Goal: Transaction & Acquisition: Purchase product/service

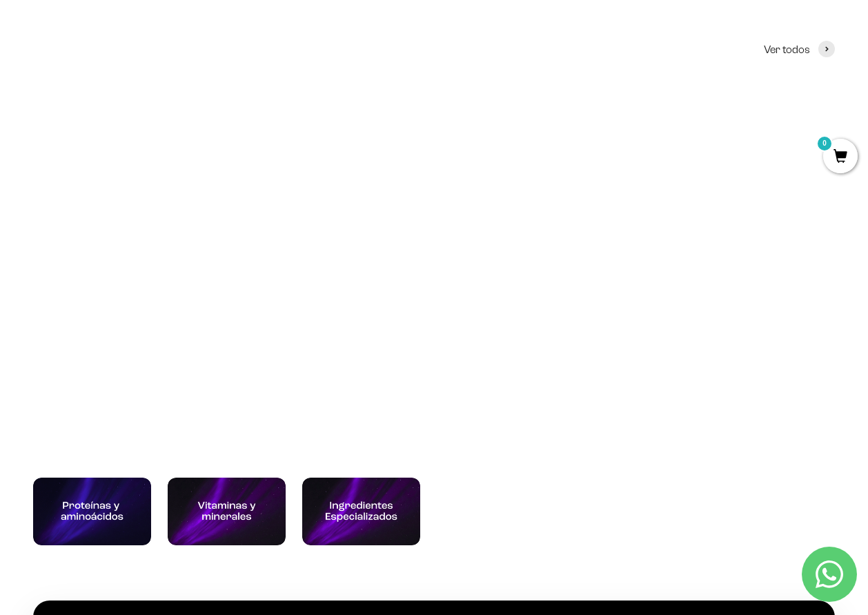
scroll to position [414, 0]
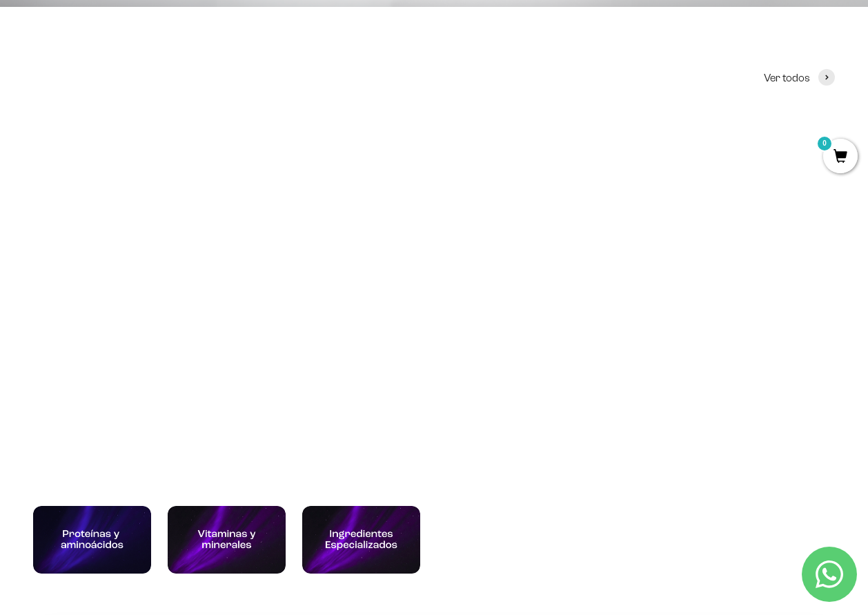
click at [100, 286] on img at bounding box center [127, 213] width 188 height 188
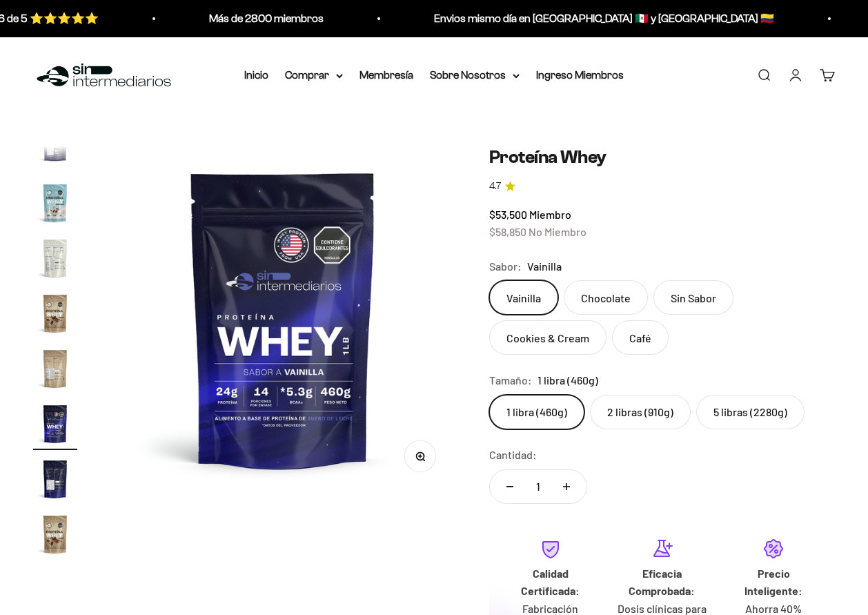
scroll to position [0, 6014]
click at [604, 298] on label "Chocolate" at bounding box center [606, 297] width 84 height 35
click at [489, 280] on input "Chocolate" at bounding box center [489, 279] width 1 height 1
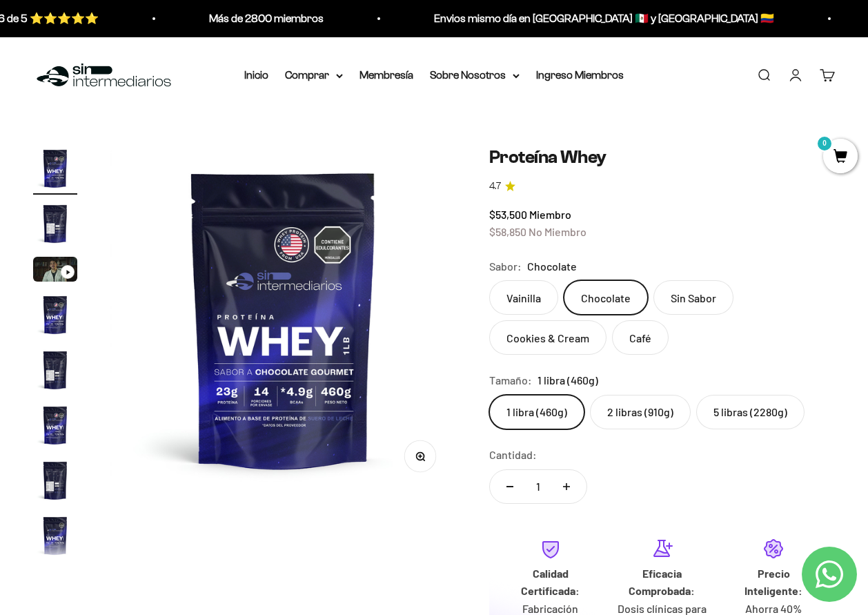
click at [620, 415] on label "2 libras (910g)" at bounding box center [640, 412] width 101 height 35
click at [489, 395] on input "2 libras (910g)" at bounding box center [489, 394] width 1 height 1
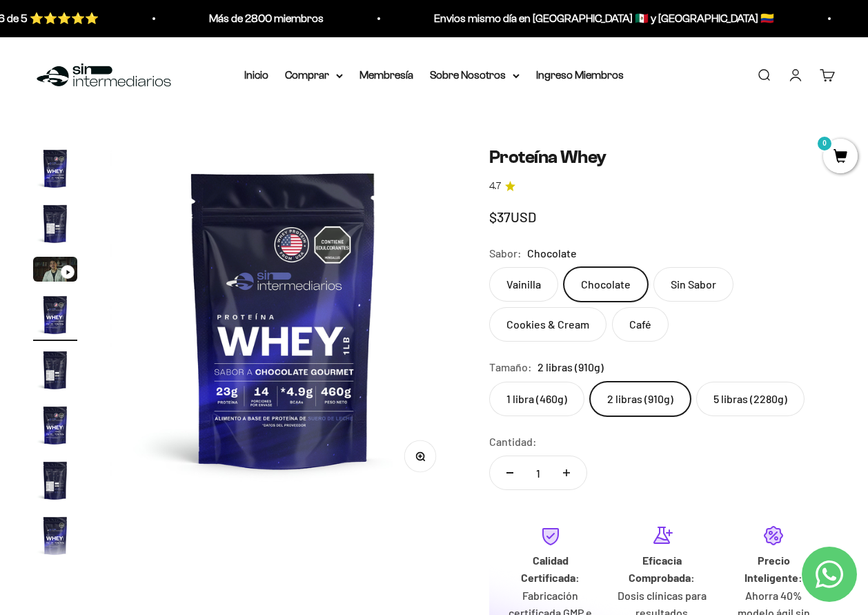
scroll to position [0, 1061]
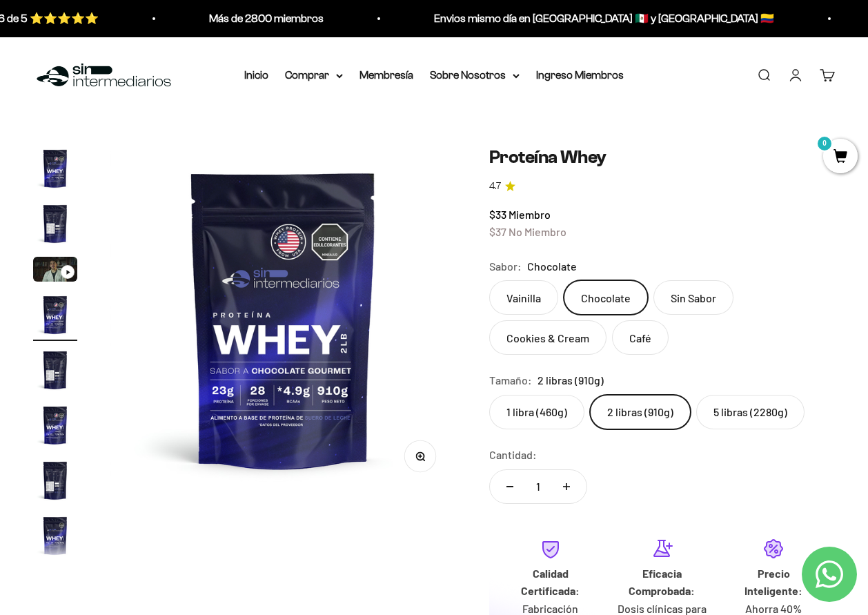
click at [725, 413] on label "5 libras (2280g)" at bounding box center [750, 412] width 108 height 35
click at [489, 395] on input "5 libras (2280g)" at bounding box center [489, 394] width 1 height 1
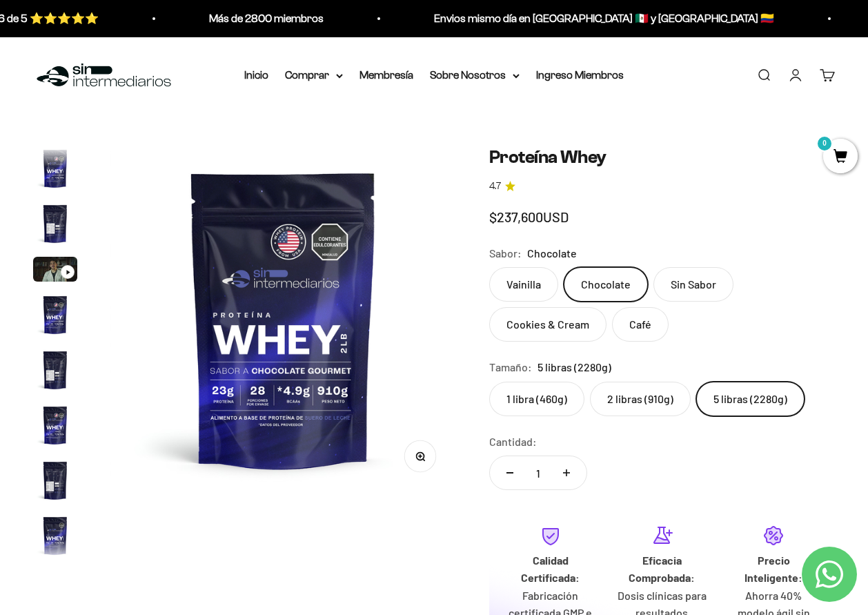
scroll to position [0, 3892]
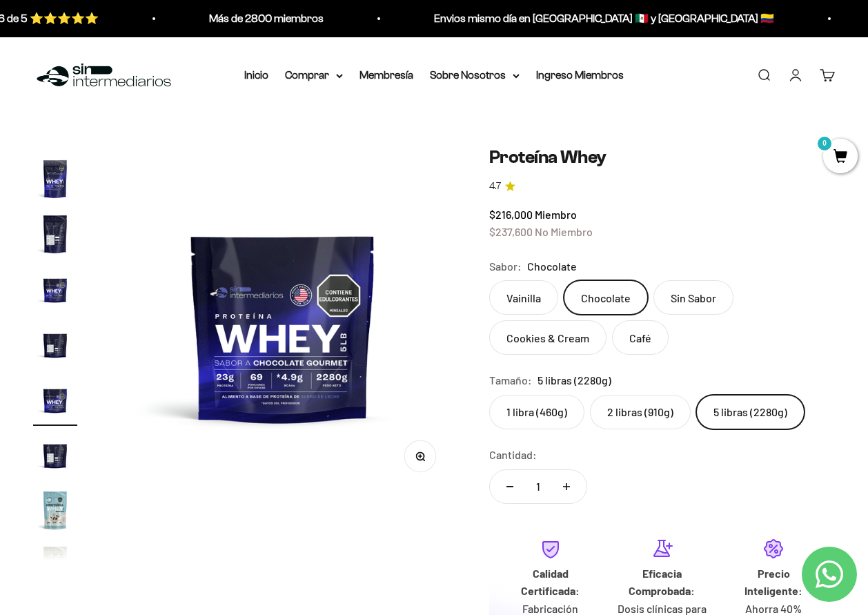
click at [718, 290] on label "Sin Sabor" at bounding box center [693, 297] width 80 height 35
click at [489, 280] on input "Sin Sabor" at bounding box center [489, 279] width 1 height 1
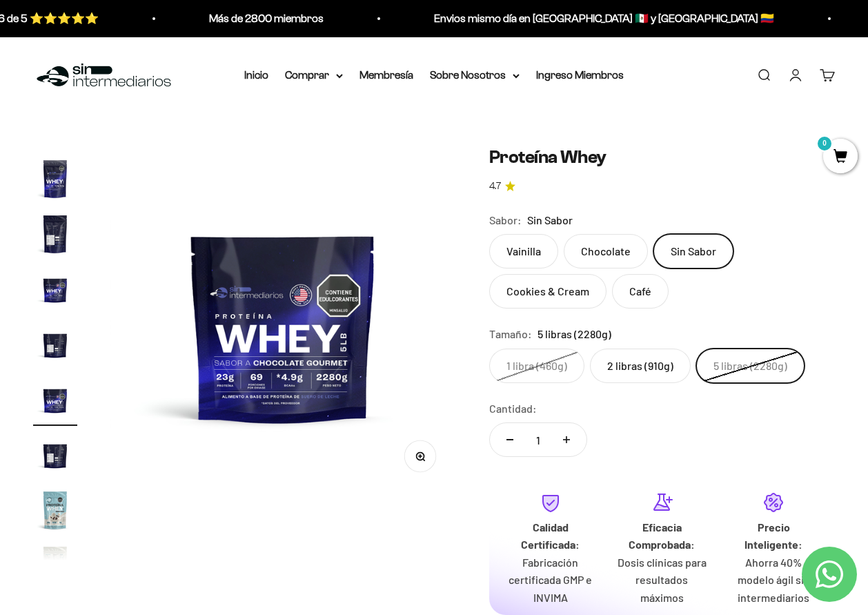
click at [599, 255] on label "Chocolate" at bounding box center [606, 251] width 84 height 35
click at [489, 234] on input "Chocolate" at bounding box center [489, 233] width 1 height 1
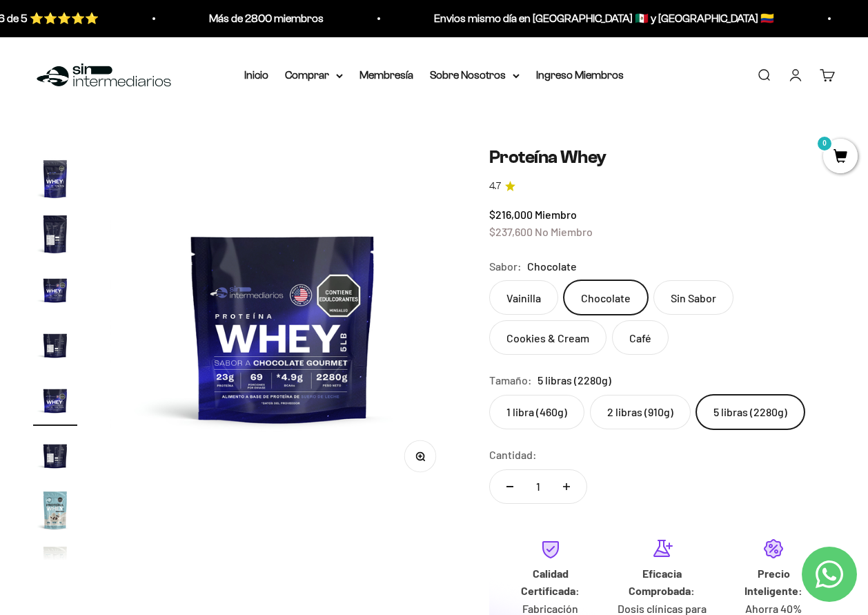
click at [533, 301] on label "Vainilla" at bounding box center [523, 297] width 69 height 35
click at [489, 280] on input "Vainilla" at bounding box center [489, 279] width 1 height 1
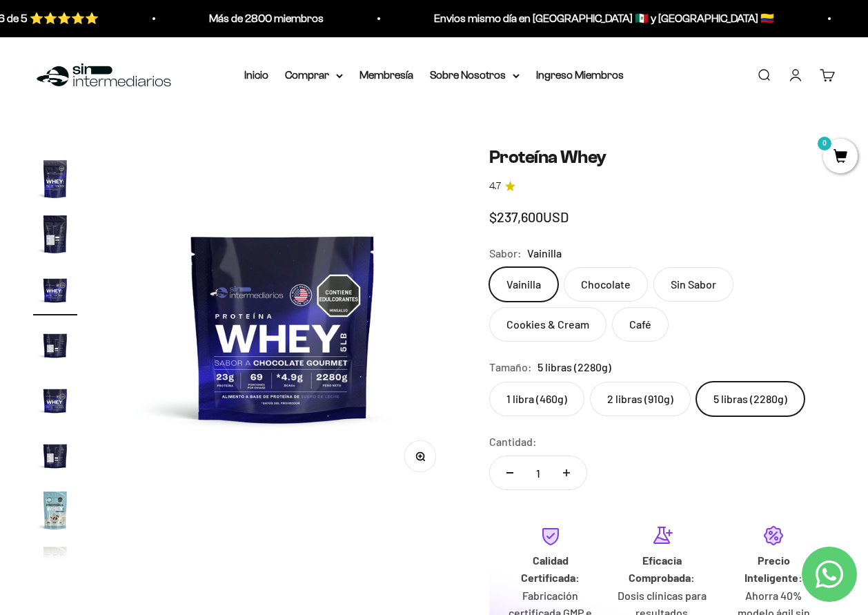
scroll to position [0, 3184]
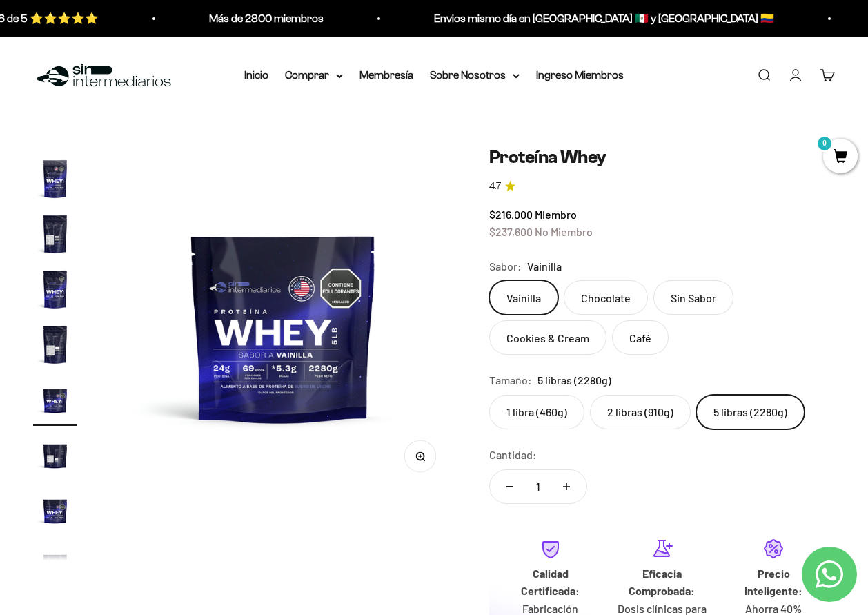
drag, startPoint x: 533, startPoint y: 301, endPoint x: -638, endPoint y: 368, distance: 1172.9
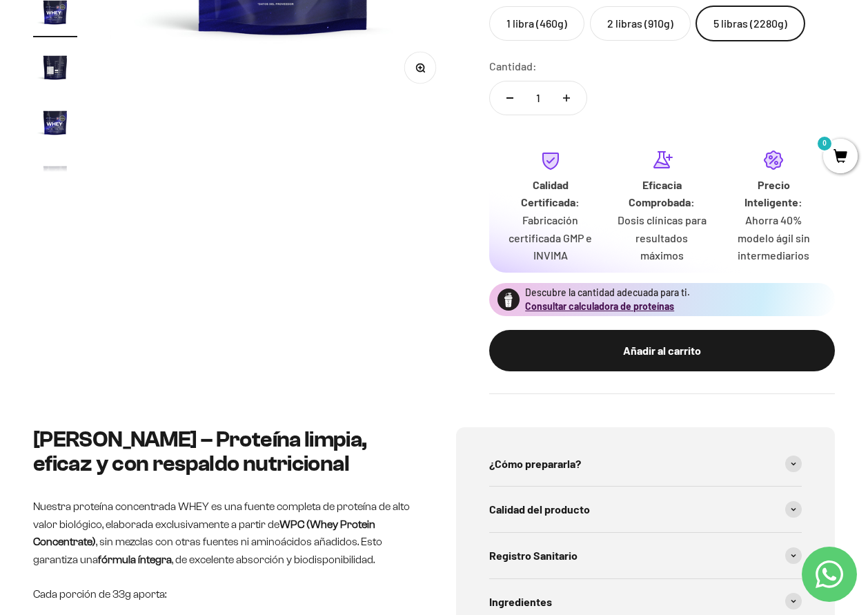
scroll to position [414, 0]
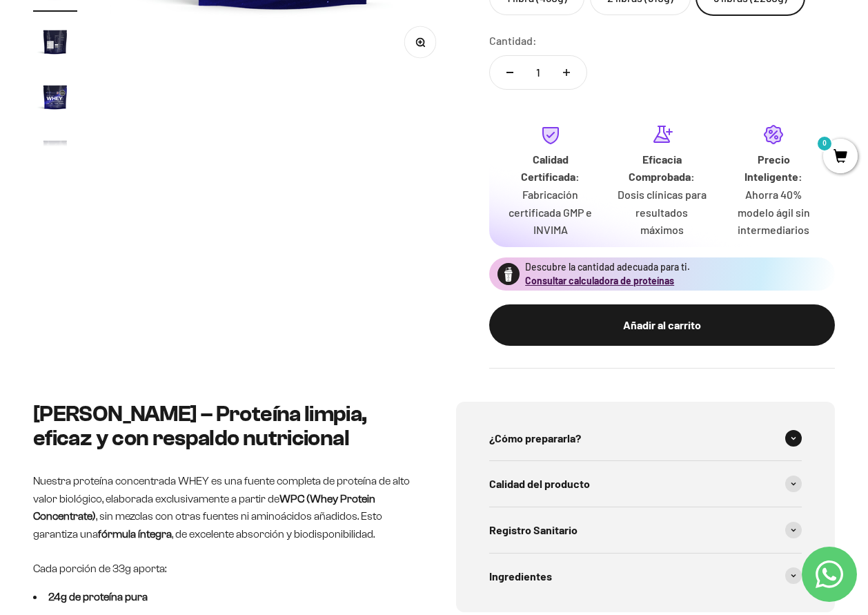
click at [794, 442] on span at bounding box center [793, 438] width 17 height 17
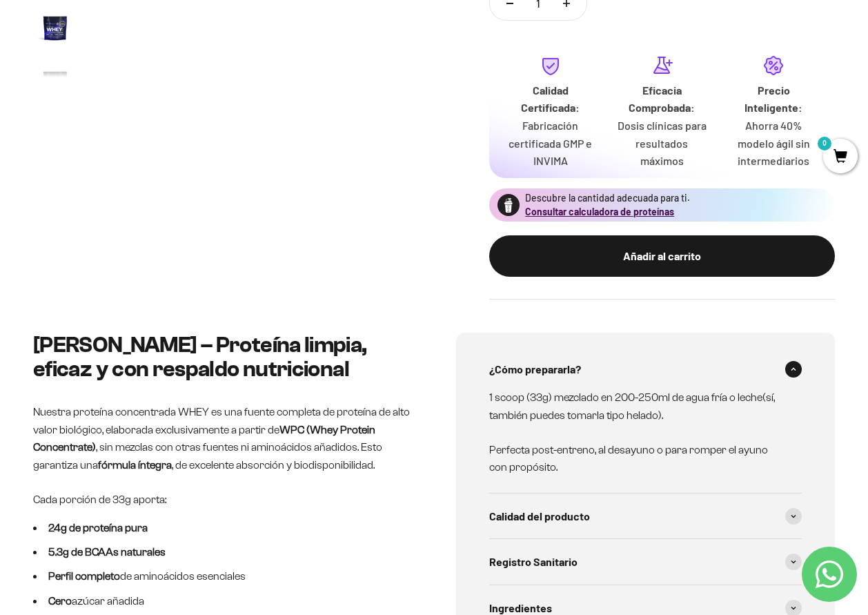
scroll to position [552, 0]
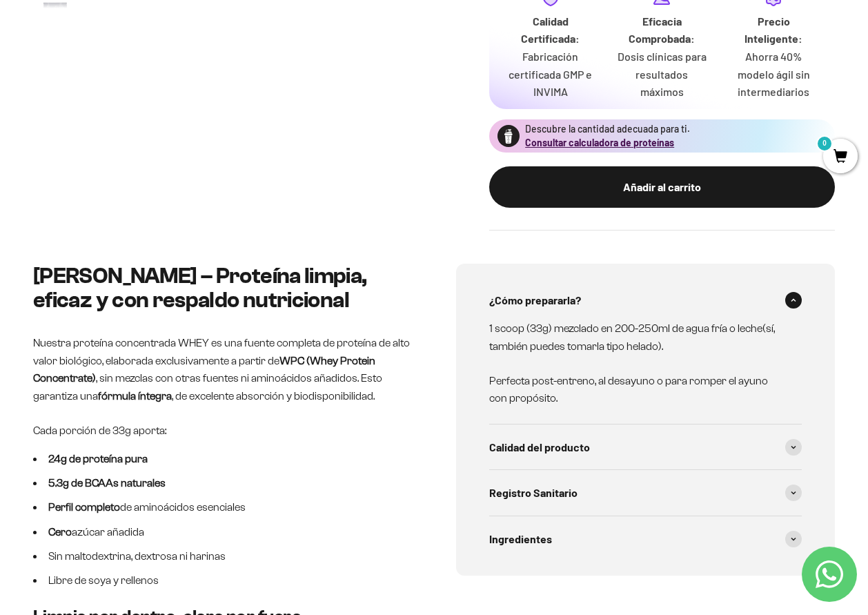
click at [794, 442] on span at bounding box center [793, 447] width 17 height 17
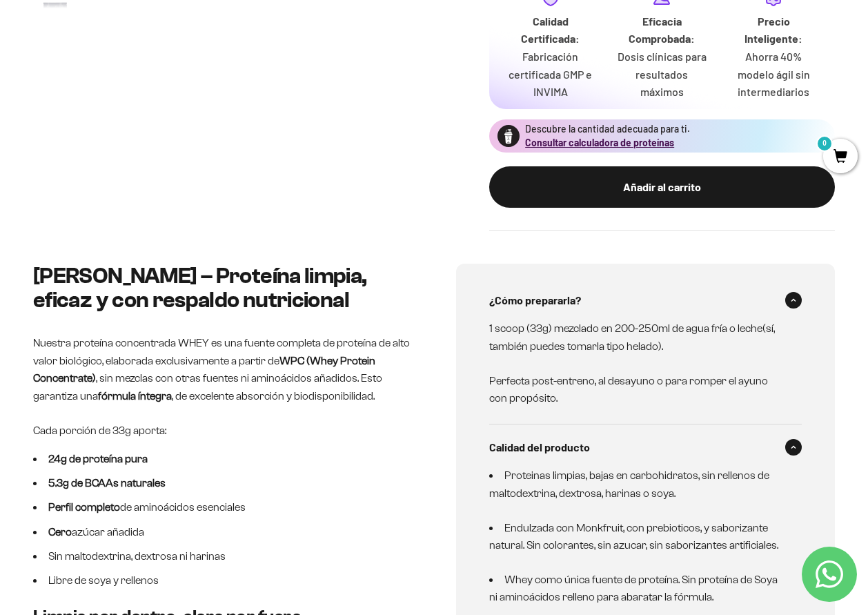
drag, startPoint x: 794, startPoint y: 442, endPoint x: 650, endPoint y: 409, distance: 147.1
drag, startPoint x: 650, startPoint y: 409, endPoint x: 416, endPoint y: 477, distance: 243.5
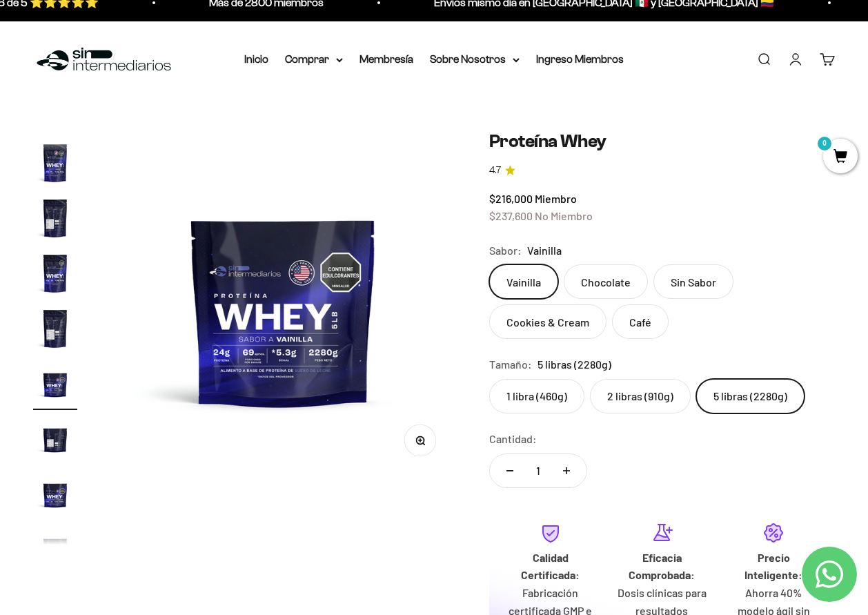
scroll to position [0, 0]
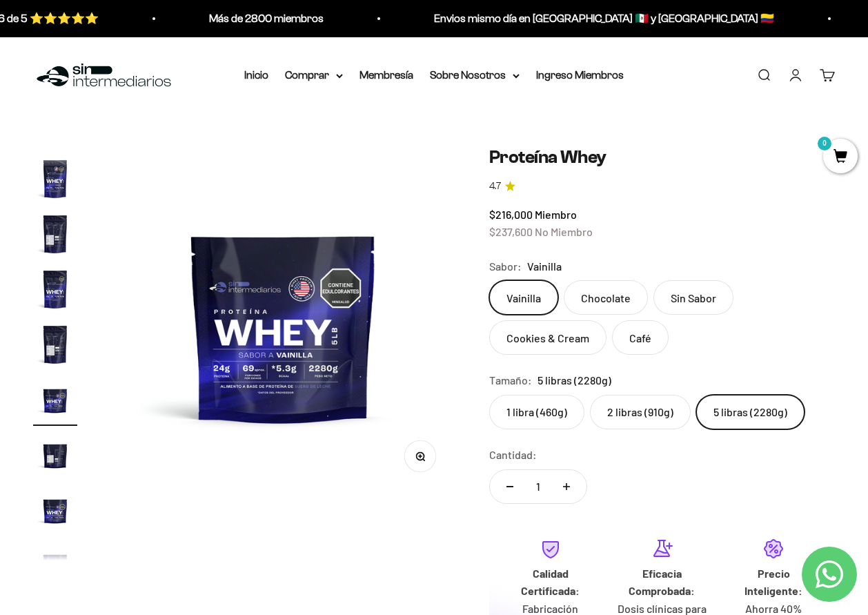
click at [618, 416] on label "2 libras (910g)" at bounding box center [640, 412] width 101 height 35
click at [489, 395] on input "2 libras (910g)" at bounding box center [489, 394] width 1 height 1
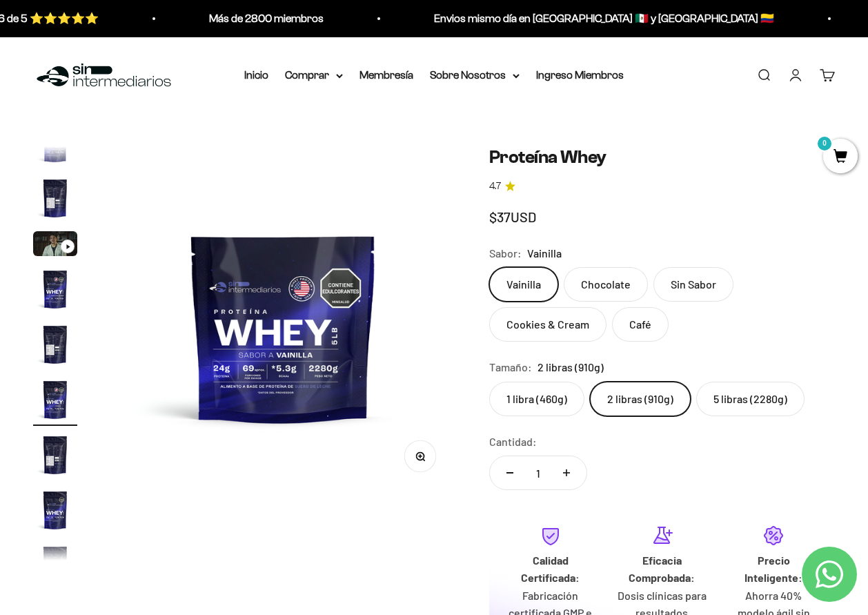
scroll to position [0, 1769]
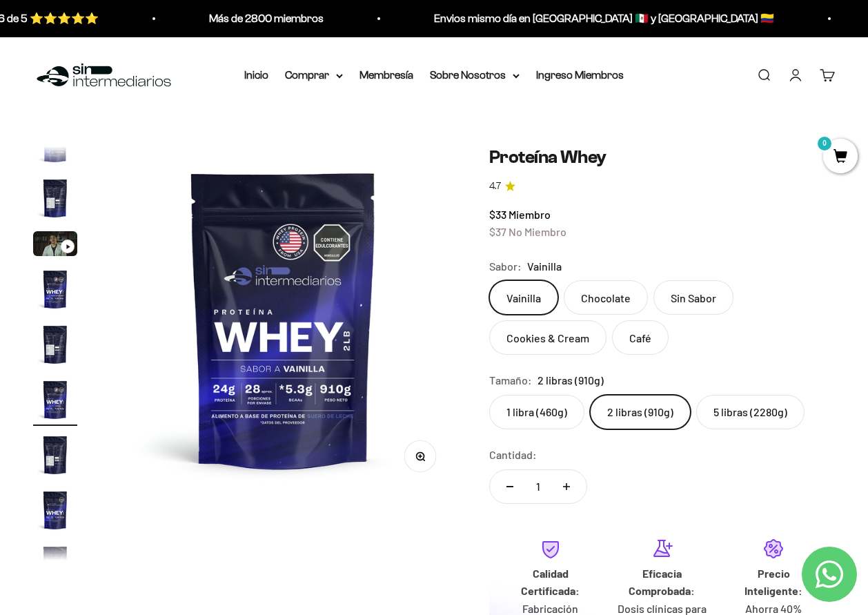
drag, startPoint x: 618, startPoint y: 416, endPoint x: 402, endPoint y: 368, distance: 221.2
click at [402, 368] on img at bounding box center [283, 319] width 346 height 346
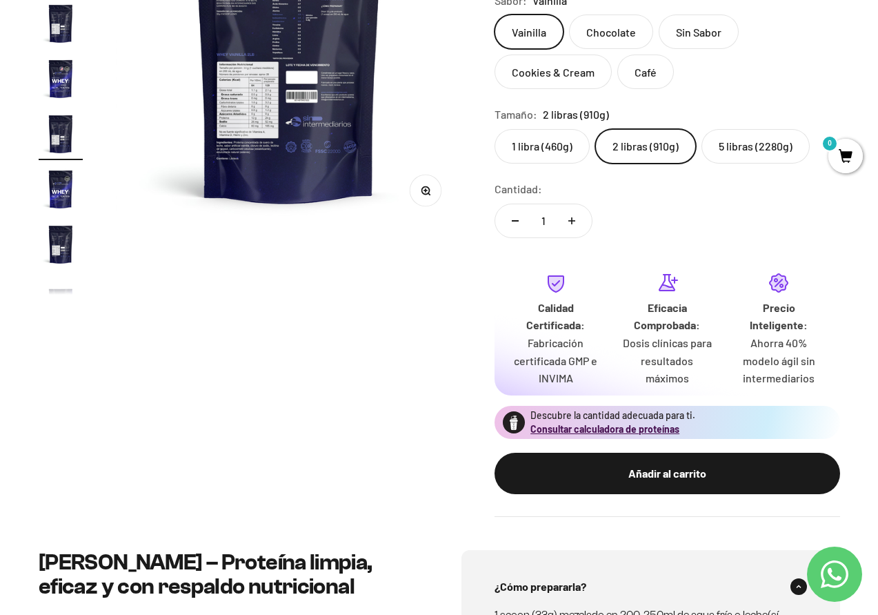
scroll to position [276, 0]
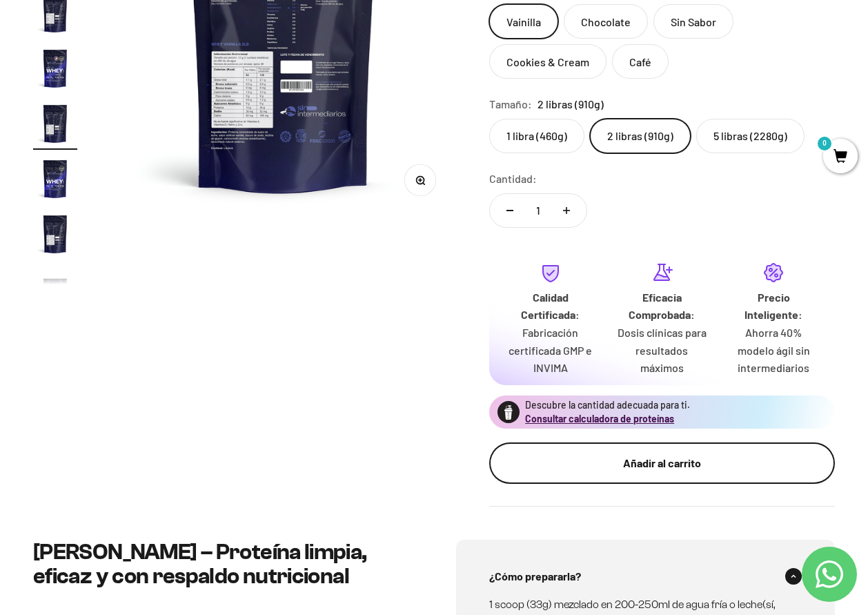
click at [707, 478] on button "Añadir al carrito" at bounding box center [662, 462] width 346 height 41
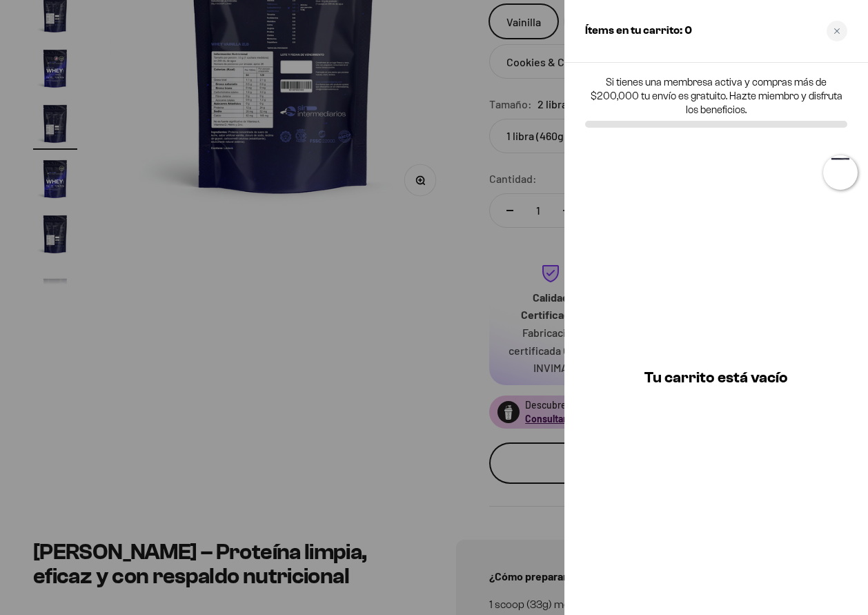
scroll to position [0, 2157]
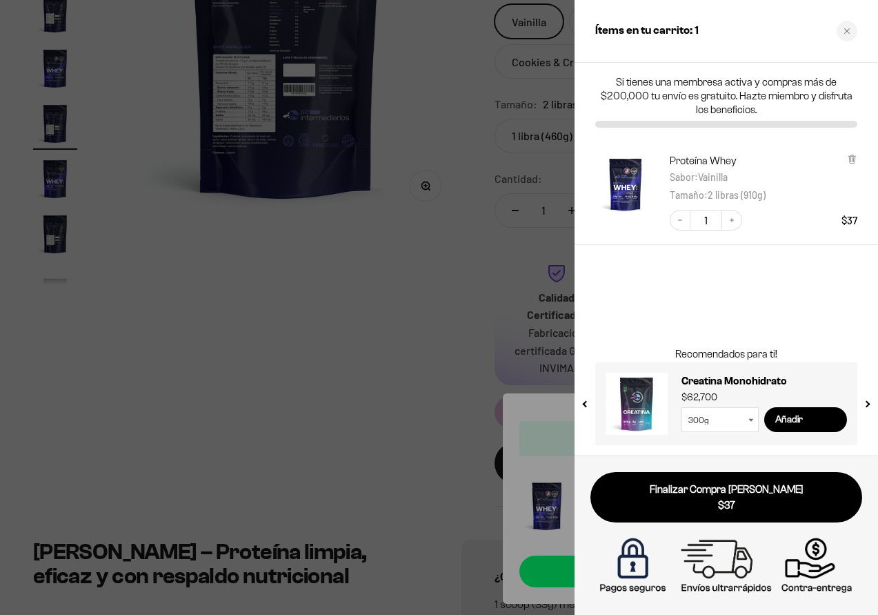
click at [431, 351] on div at bounding box center [439, 307] width 878 height 615
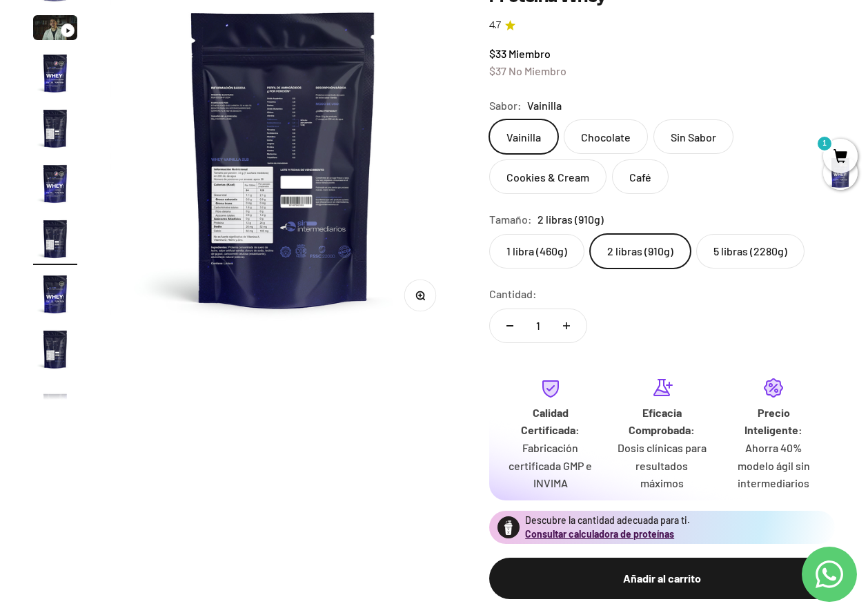
scroll to position [0, 0]
